Goal: Task Accomplishment & Management: Complete application form

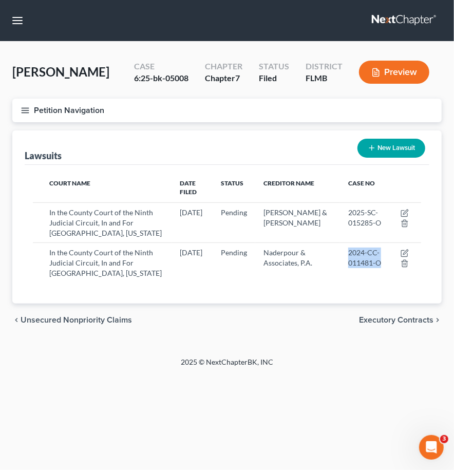
click at [379, 16] on link at bounding box center [405, 20] width 66 height 19
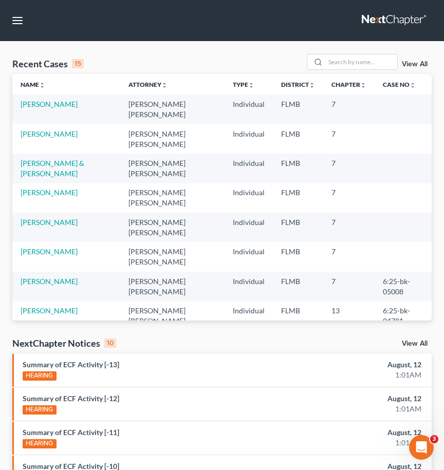
click at [421, 61] on link "View All" at bounding box center [415, 64] width 26 height 7
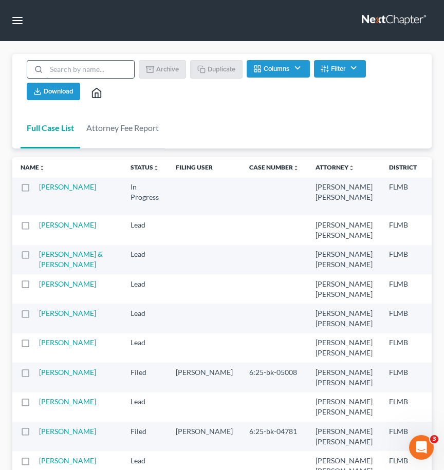
click at [75, 70] on input "search" at bounding box center [90, 69] width 88 height 17
type input "sample"
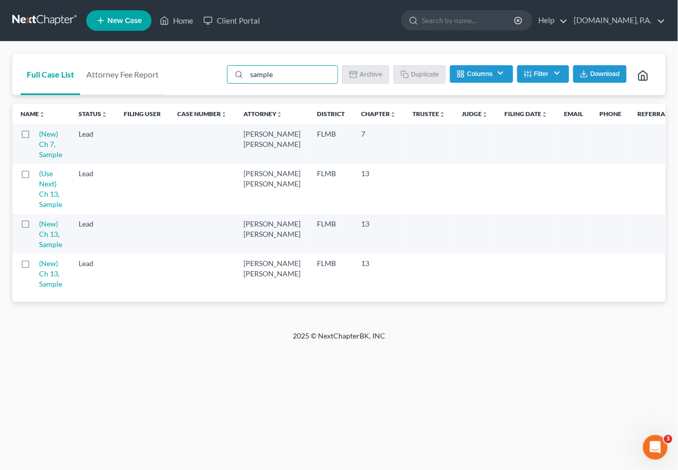
click at [35, 137] on label at bounding box center [35, 137] width 0 height 0
click at [39, 136] on input "checkbox" at bounding box center [42, 132] width 7 height 7
click at [415, 73] on button "Duplicate" at bounding box center [420, 73] width 51 height 17
checkbox input "false"
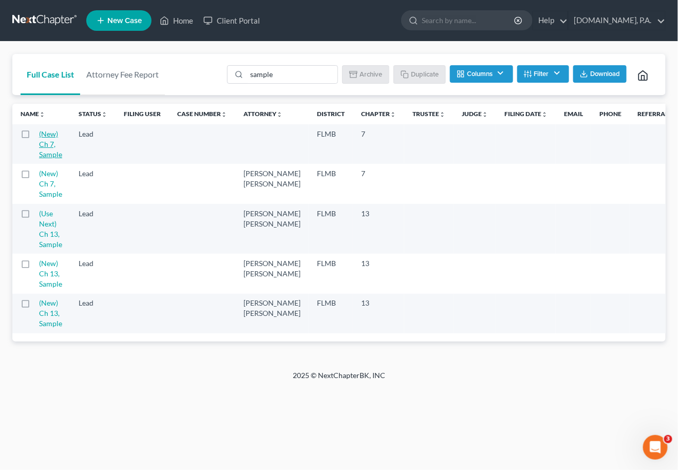
click at [49, 137] on link "(New) Ch 7, Sample" at bounding box center [50, 144] width 23 height 29
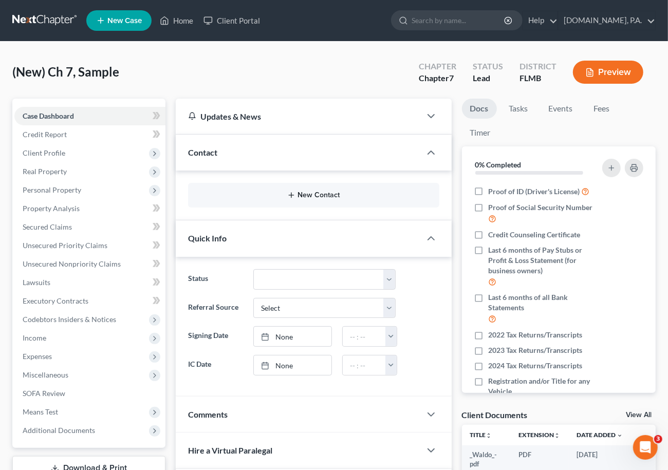
click at [305, 193] on button "New Contact" at bounding box center [313, 195] width 235 height 8
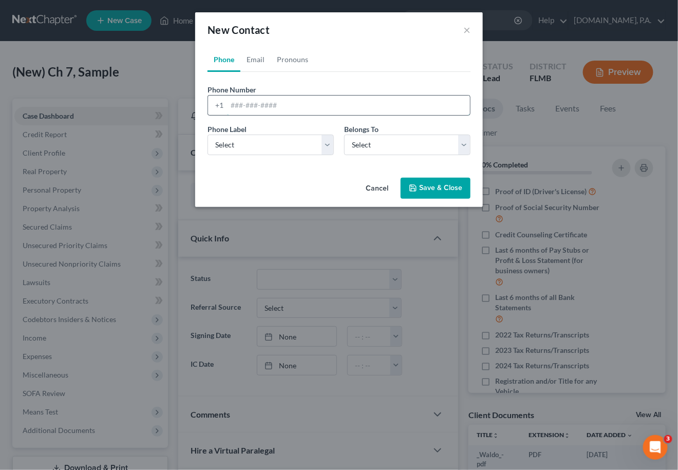
click at [234, 103] on input "tel" at bounding box center [348, 106] width 243 height 20
paste input "4074918317"
click at [242, 104] on input "4074918317" at bounding box center [348, 106] width 243 height 20
click at [261, 101] on input "407-4918317" at bounding box center [348, 106] width 243 height 20
type input "407-491-8317"
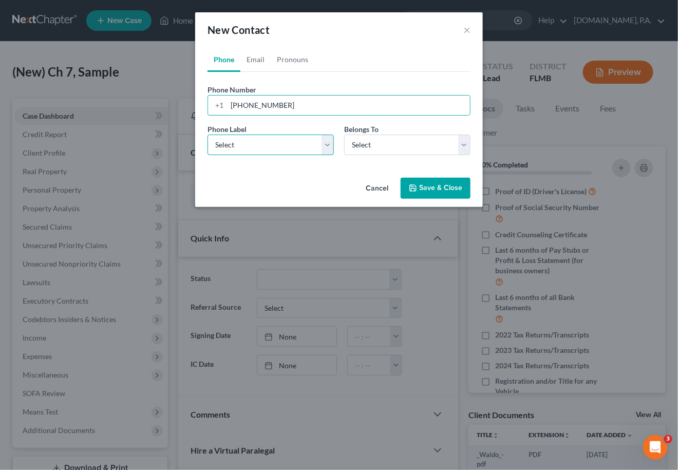
click at [327, 144] on select "Select Mobile Home Work Other" at bounding box center [271, 145] width 126 height 21
select select "0"
click at [208, 135] on select "Select Mobile Home Work Other" at bounding box center [271, 145] width 126 height 21
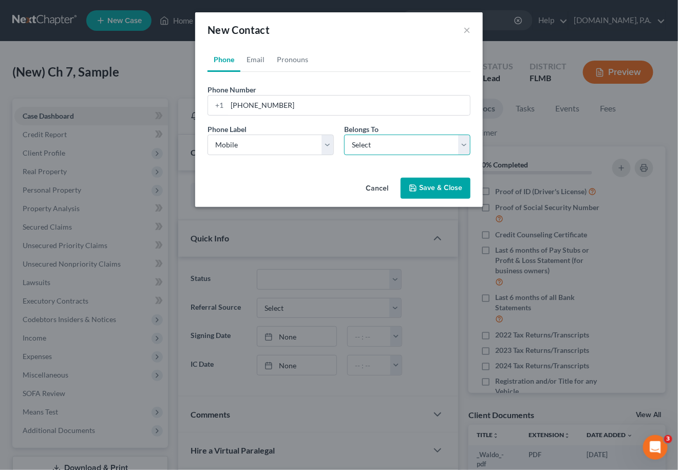
click at [454, 143] on select "Select Client Other" at bounding box center [407, 145] width 126 height 21
select select "0"
click at [344, 135] on select "Select Client Other" at bounding box center [407, 145] width 126 height 21
select select "0"
click at [253, 60] on link "Email" at bounding box center [256, 59] width 30 height 25
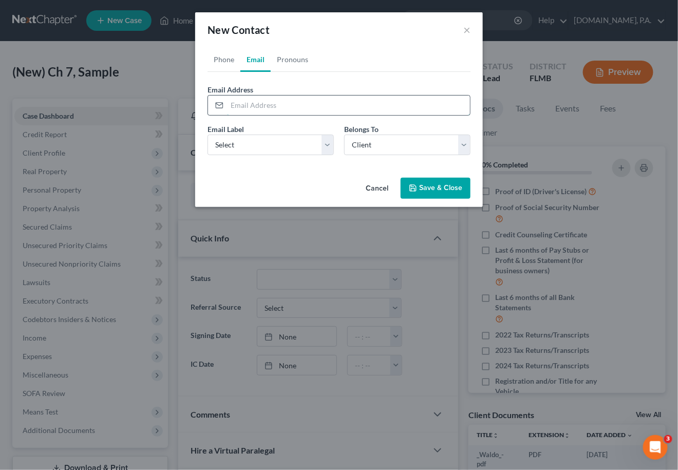
click at [235, 101] on input "email" at bounding box center [348, 106] width 243 height 20
paste input "drdeuter@hotmail.com"
type input "drdeuter@hotmail.com"
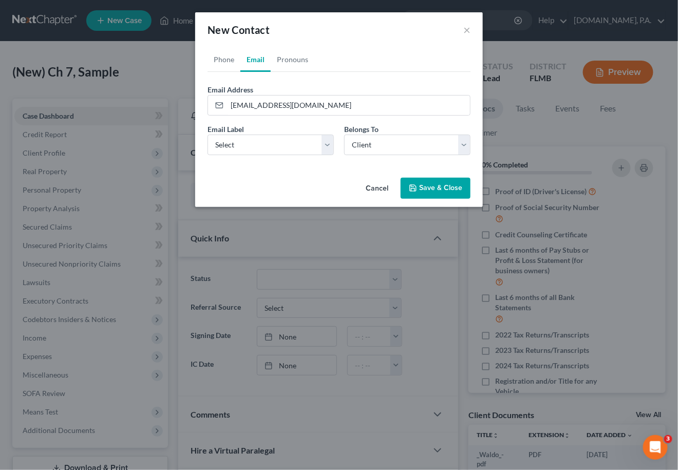
click at [336, 145] on div "Email Label Select Home Work Other" at bounding box center [270, 139] width 137 height 31
click at [330, 147] on select "Select Home Work Other" at bounding box center [271, 145] width 126 height 21
select select "0"
click at [208, 135] on select "Select Home Work Other" at bounding box center [271, 145] width 126 height 21
click at [298, 60] on link "Pronouns" at bounding box center [293, 59] width 44 height 25
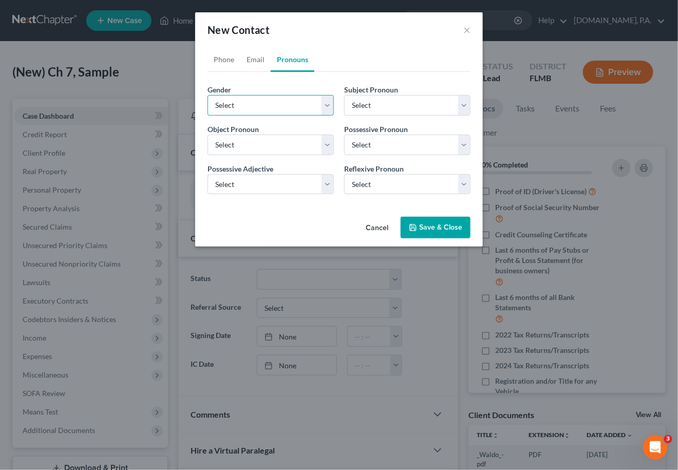
click at [327, 104] on select "Select Male Female Non Binary More Than One Person" at bounding box center [271, 105] width 126 height 21
select select "0"
click at [208, 95] on select "Select Male Female Non Binary More Than One Person" at bounding box center [271, 105] width 126 height 21
select select "0"
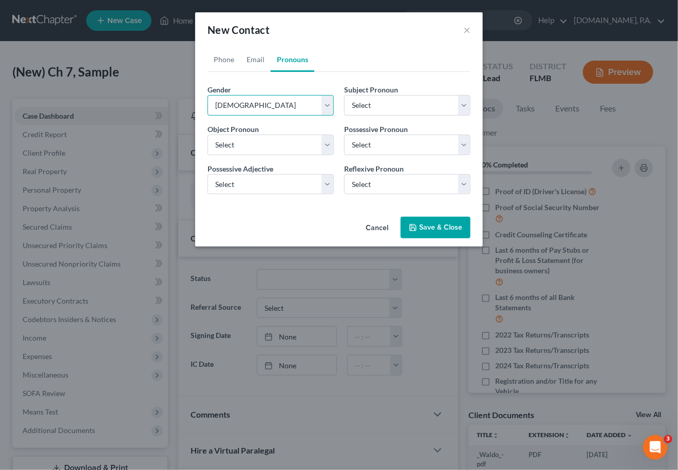
select select "0"
click at [431, 226] on button "Save & Close" at bounding box center [436, 228] width 70 height 22
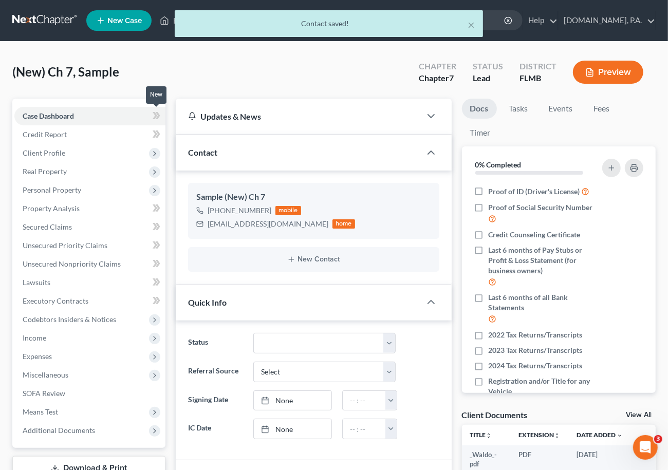
click at [151, 117] on span at bounding box center [156, 116] width 18 height 15
click at [52, 149] on span "Client Profile" at bounding box center [44, 153] width 43 height 9
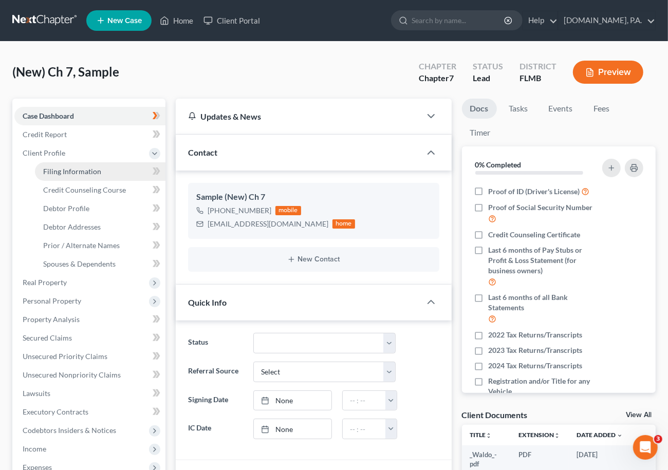
drag, startPoint x: 83, startPoint y: 170, endPoint x: 89, endPoint y: 169, distance: 5.7
click at [83, 169] on span "Filing Information" at bounding box center [72, 171] width 58 height 9
select select "1"
select select "0"
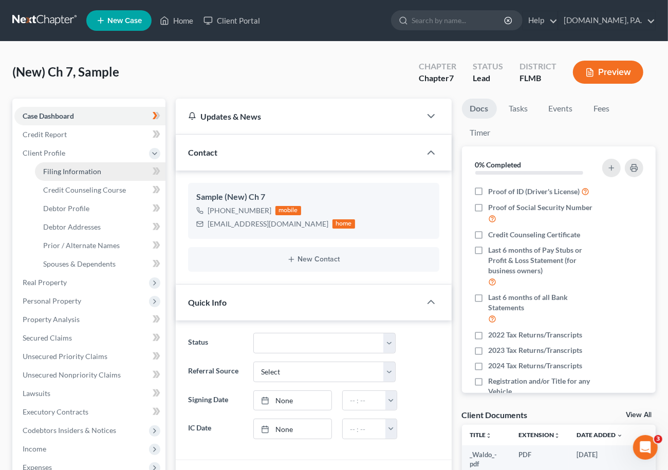
select select "15"
select select "0"
select select "9"
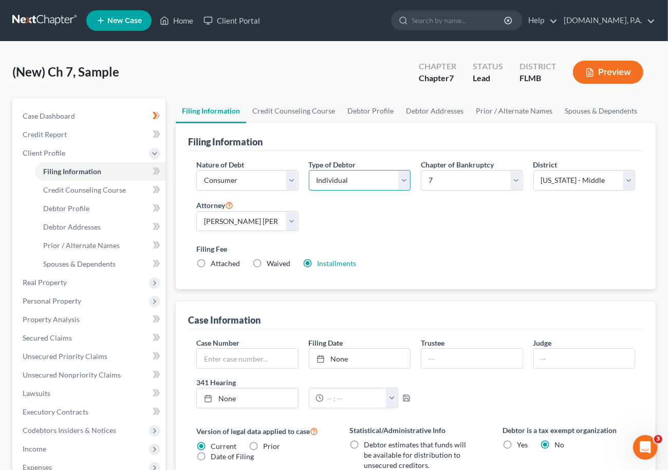
click at [399, 177] on select "Select Individual Joint" at bounding box center [360, 180] width 102 height 21
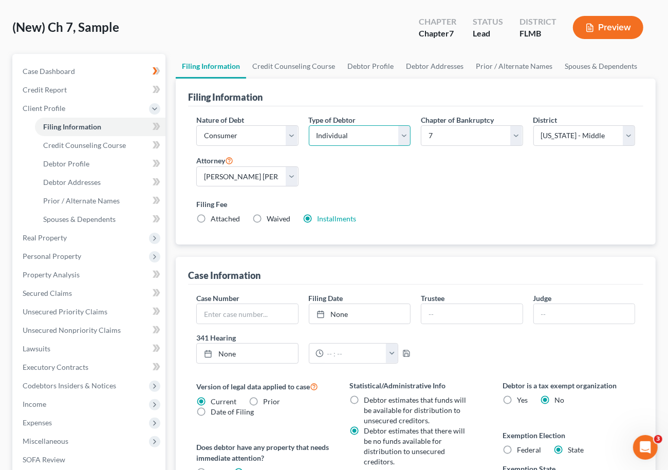
scroll to position [137, 0]
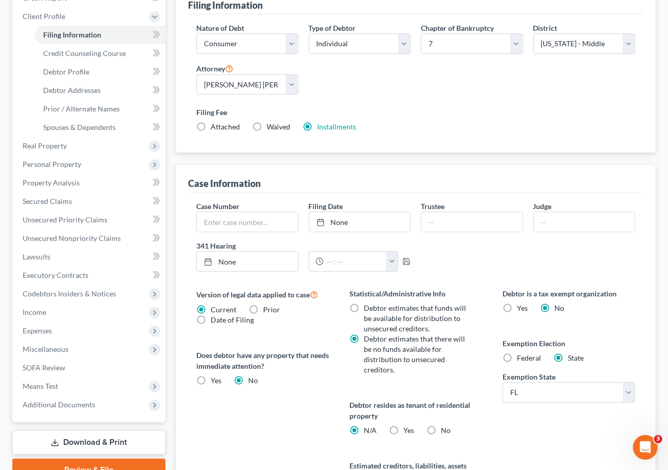
click at [403, 431] on label "Yes Yes" at bounding box center [408, 431] width 11 height 10
click at [408, 431] on input "Yes Yes" at bounding box center [411, 429] width 7 height 7
radio input "true"
radio input "false"
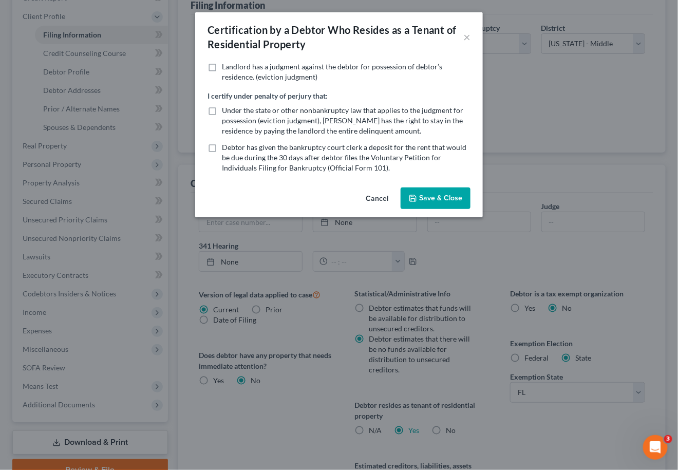
click at [428, 200] on button "Save & Close" at bounding box center [436, 199] width 70 height 22
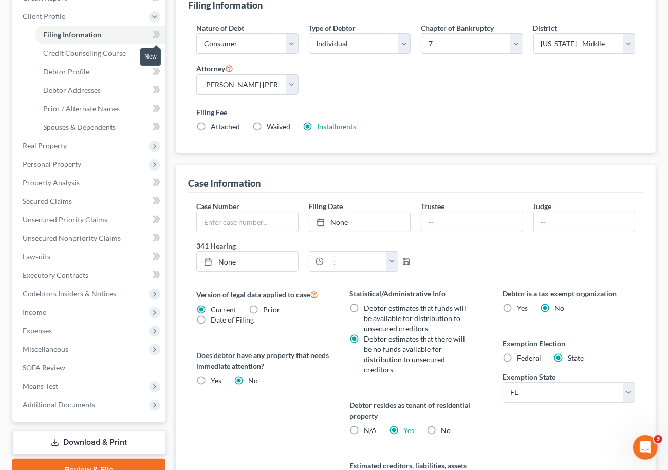
click at [155, 31] on icon at bounding box center [155, 34] width 5 height 7
click at [72, 71] on span "Debtor Profile" at bounding box center [66, 71] width 46 height 9
select select "0"
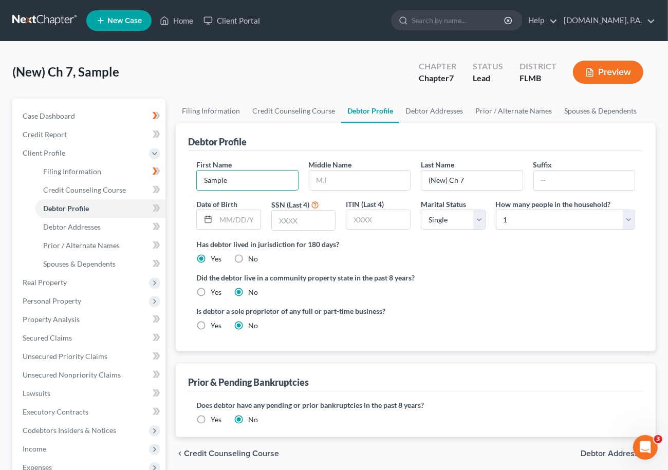
drag, startPoint x: 250, startPoint y: 181, endPoint x: 174, endPoint y: 193, distance: 76.5
click at [174, 193] on div "Filing Information Credit Counseling Course Debtor Profile Debtor Addresses Pri…" at bounding box center [416, 359] width 490 height 520
type input "Daniel"
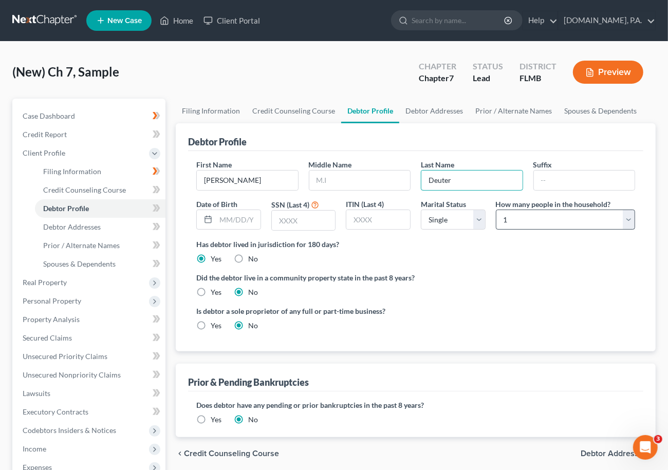
type input "Deuter"
click at [454, 219] on select "Select 1 2 3 4 5 6 7 8 9 10 11 12 13 14 15 16 17 18 19 20" at bounding box center [565, 220] width 139 height 21
select select "1"
click at [454, 210] on select "Select 1 2 3 4 5 6 7 8 9 10 11 12 13 14 15 16 17 18 19 20" at bounding box center [565, 220] width 139 height 21
click at [454, 216] on select "Select Single Married Separated Divorced Widowed" at bounding box center [453, 220] width 65 height 21
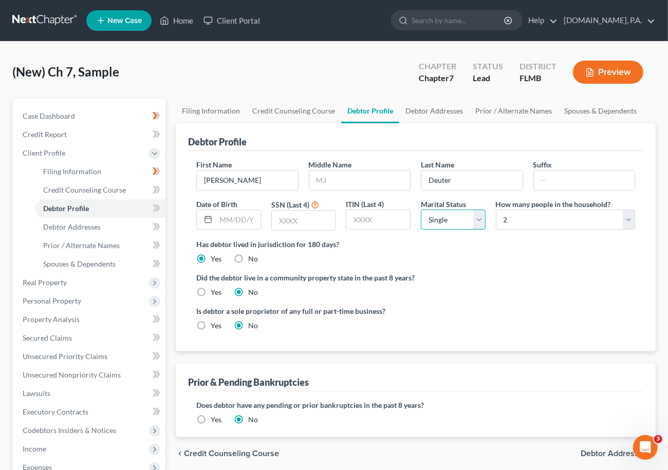
select select "3"
click at [421, 210] on select "Select Single Married Separated Divorced Widowed" at bounding box center [453, 220] width 65 height 21
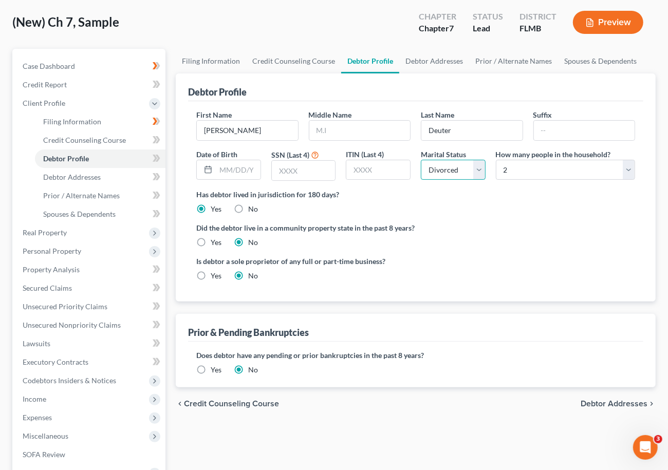
scroll to position [49, 0]
click at [154, 163] on icon at bounding box center [157, 159] width 8 height 13
click at [90, 177] on span "Debtor Addresses" at bounding box center [72, 177] width 58 height 9
select select "0"
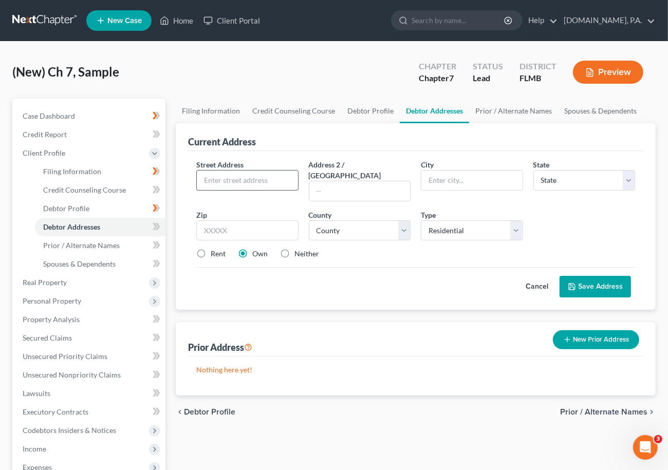
click at [220, 181] on input "text" at bounding box center [247, 181] width 101 height 20
paste input "1098 Settlers Loop"
type input "1098 Settlers Loop"
click at [218, 220] on input "text" at bounding box center [247, 230] width 102 height 21
type input "32732"
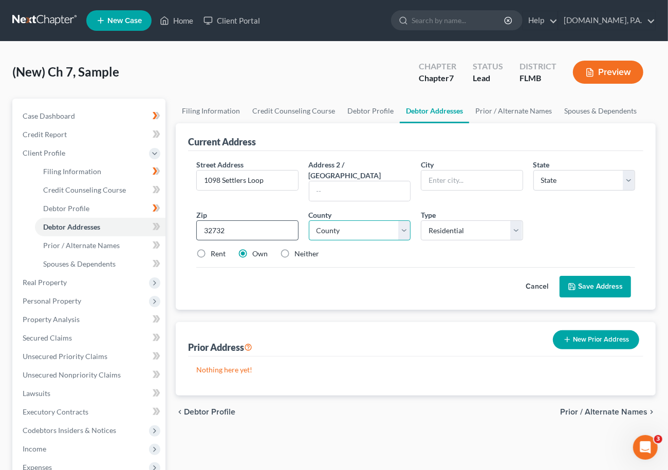
type input "Geneva"
select select "9"
click at [401, 220] on select "County Alachua County Baker County Bay County Bradford County Brevard County Br…" at bounding box center [360, 230] width 102 height 21
select select "56"
click at [309, 220] on select "County Alachua County Baker County Bay County Bradford County Brevard County Br…" at bounding box center [360, 230] width 102 height 21
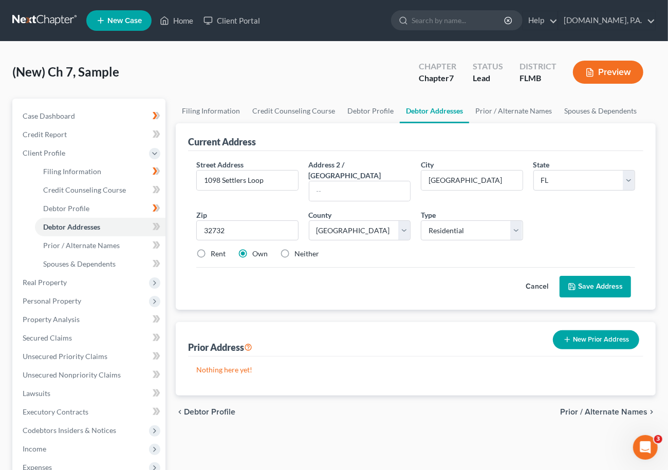
click at [211, 249] on label "Rent" at bounding box center [218, 254] width 15 height 10
click at [215, 249] on input "Rent" at bounding box center [218, 252] width 7 height 7
radio input "true"
click at [454, 276] on button "Save Address" at bounding box center [595, 287] width 71 height 22
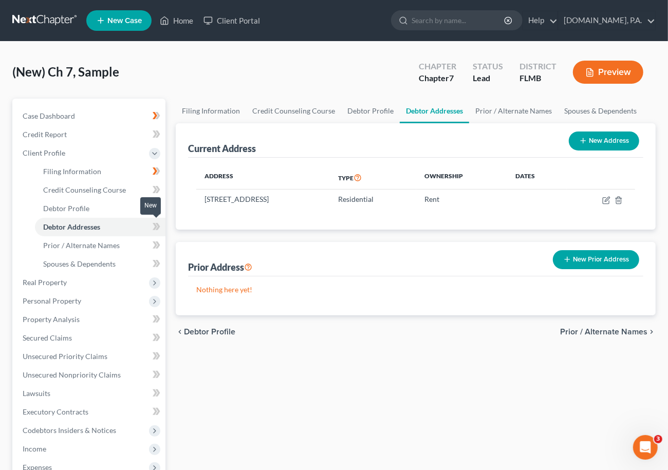
click at [158, 226] on icon at bounding box center [158, 226] width 5 height 7
click at [53, 113] on span "Case Dashboard" at bounding box center [49, 116] width 52 height 9
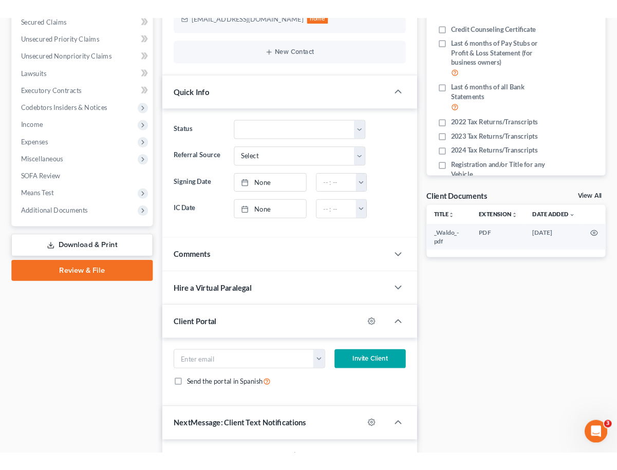
scroll to position [274, 0]
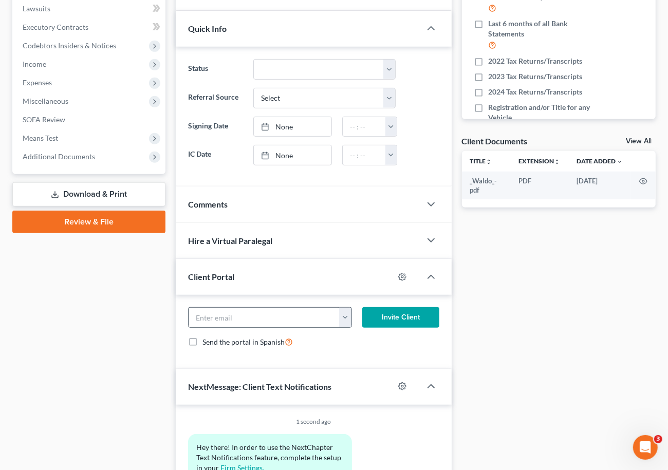
click at [347, 316] on button "button" at bounding box center [345, 318] width 12 height 20
click at [355, 338] on link "drdeuter@hotmail.com" at bounding box center [409, 339] width 140 height 17
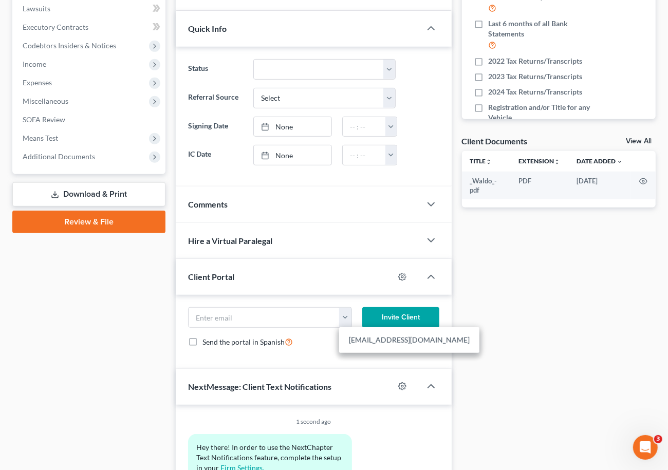
type input "drdeuter@hotmail.com"
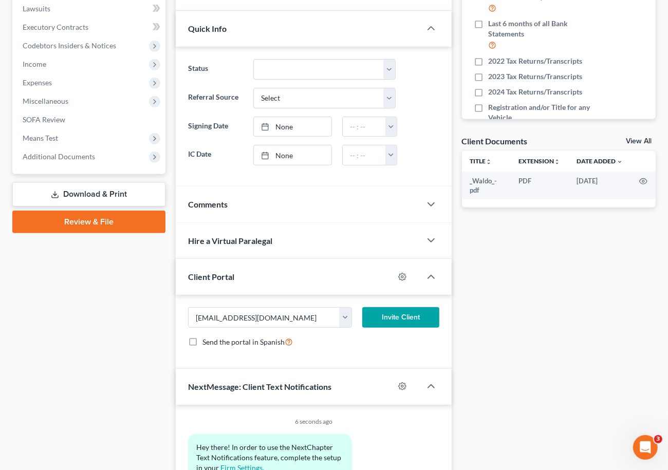
click at [397, 317] on button "Invite Client" at bounding box center [400, 317] width 77 height 21
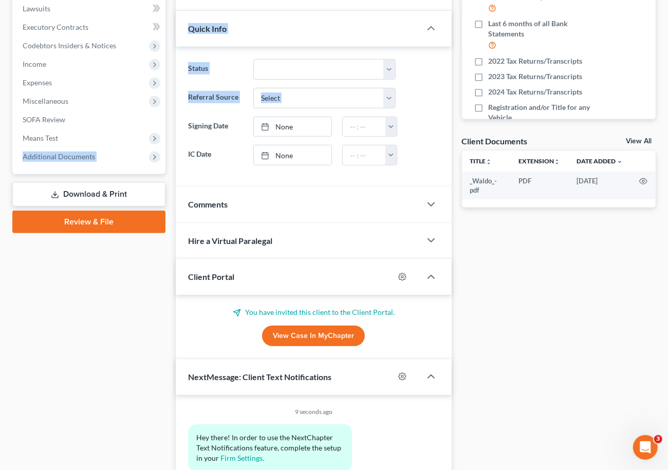
drag, startPoint x: 0, startPoint y: 154, endPoint x: 183, endPoint y: 135, distance: 183.9
click at [183, 135] on div "(New) Ch 7, Sample Upgraded Chapter Chapter 7 Status Lead District FLMB Preview…" at bounding box center [334, 141] width 668 height 746
click at [3, 193] on div "(New) Ch 7, Sample Upgraded Chapter Chapter 7 Status Lead District FLMB Preview…" at bounding box center [334, 141] width 668 height 746
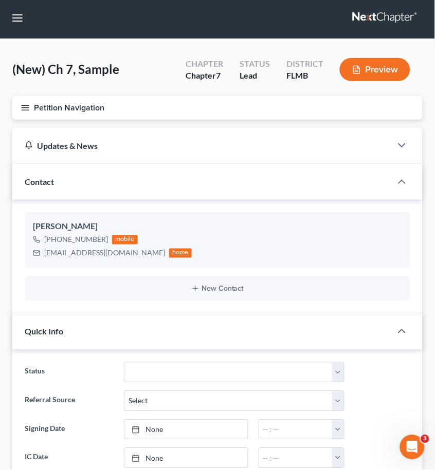
scroll to position [0, 0]
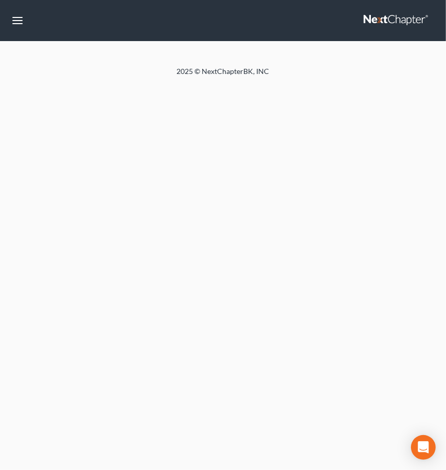
select select "4"
